Goal: Information Seeking & Learning: Learn about a topic

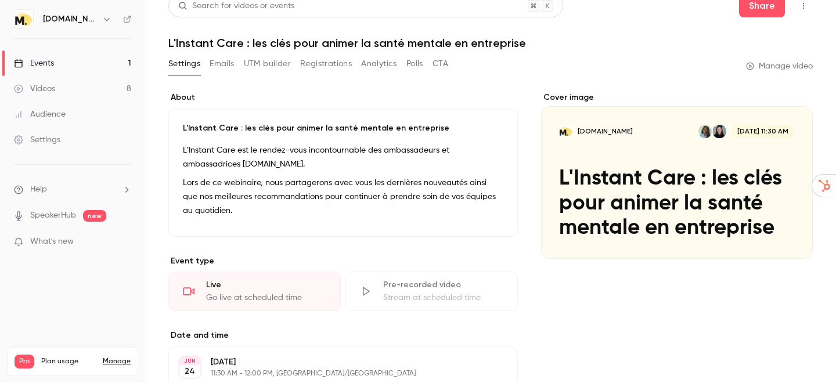
scroll to position [16, 0]
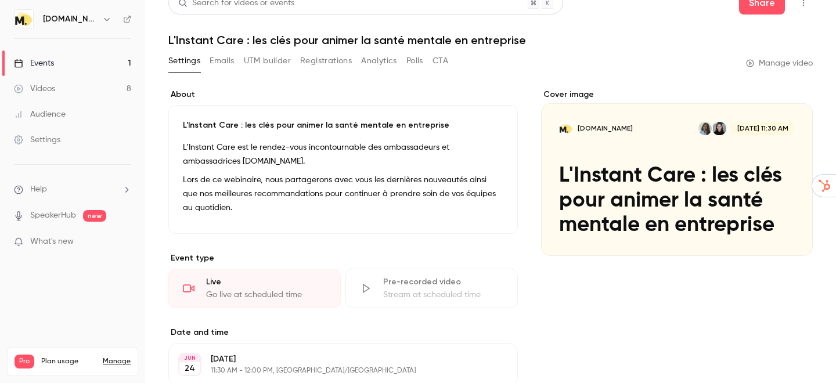
click at [93, 61] on link "Events 1" at bounding box center [72, 63] width 145 height 26
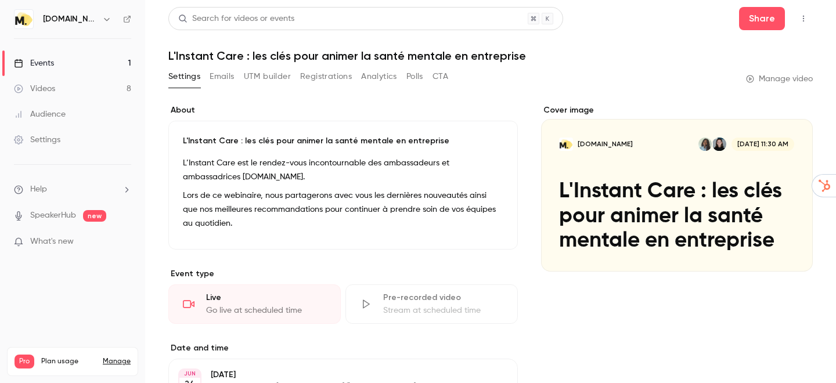
click at [419, 71] on button "Polls" at bounding box center [414, 76] width 17 height 19
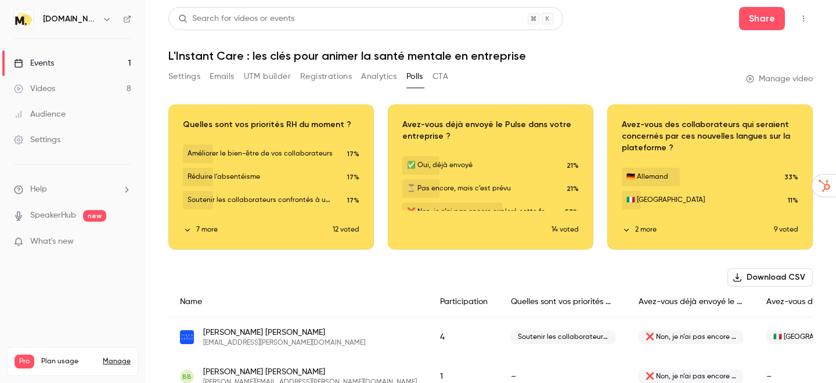
click at [39, 67] on div "Events" at bounding box center [34, 63] width 40 height 12
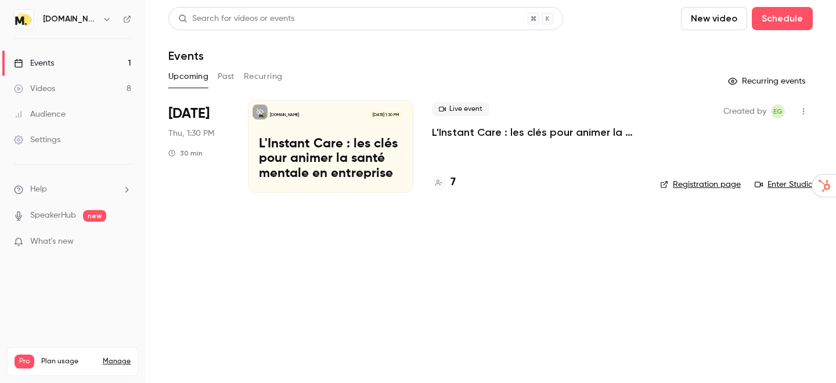
click at [218, 85] on button "Past" at bounding box center [226, 76] width 17 height 19
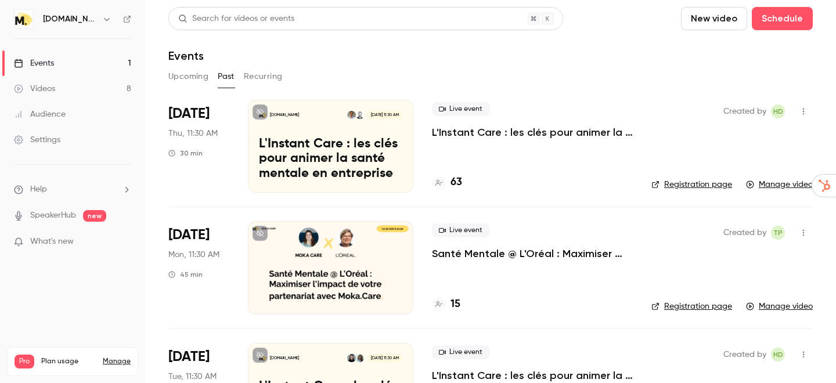
click at [470, 137] on p "L'Instant Care : les clés pour animer la santé mentale en entreprise" at bounding box center [532, 132] width 201 height 14
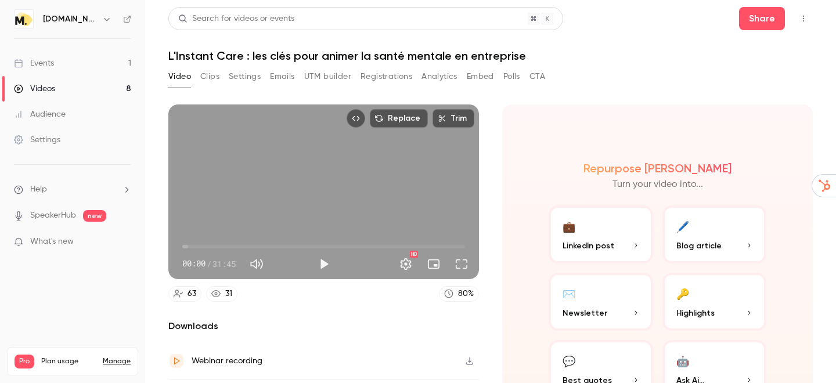
click at [505, 80] on button "Polls" at bounding box center [511, 76] width 17 height 19
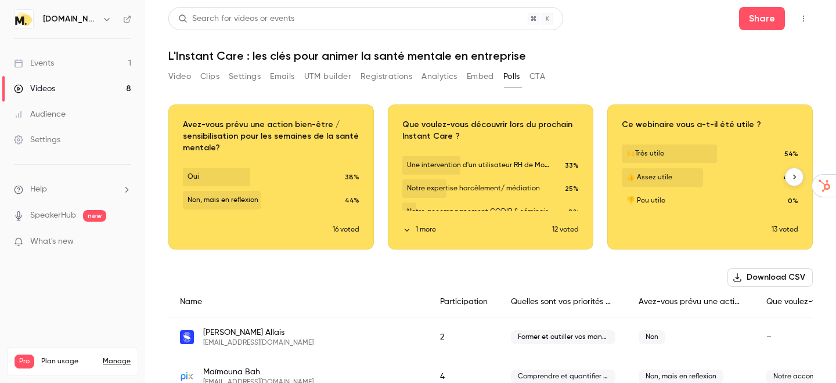
scroll to position [0, 219]
click at [429, 226] on button "1 more" at bounding box center [477, 230] width 150 height 10
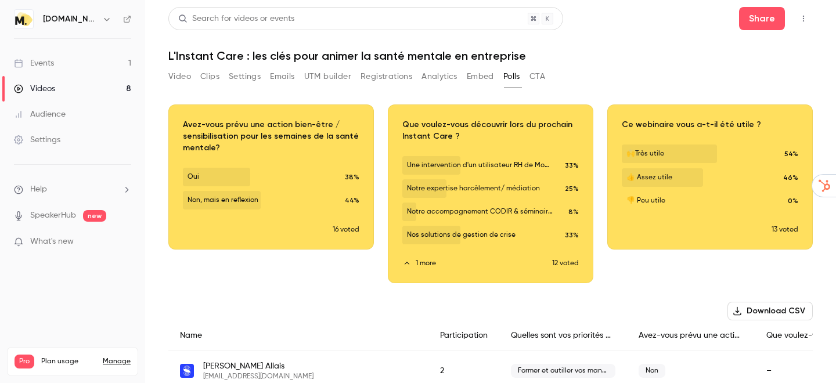
scroll to position [15, 0]
